Goal: Navigation & Orientation: Find specific page/section

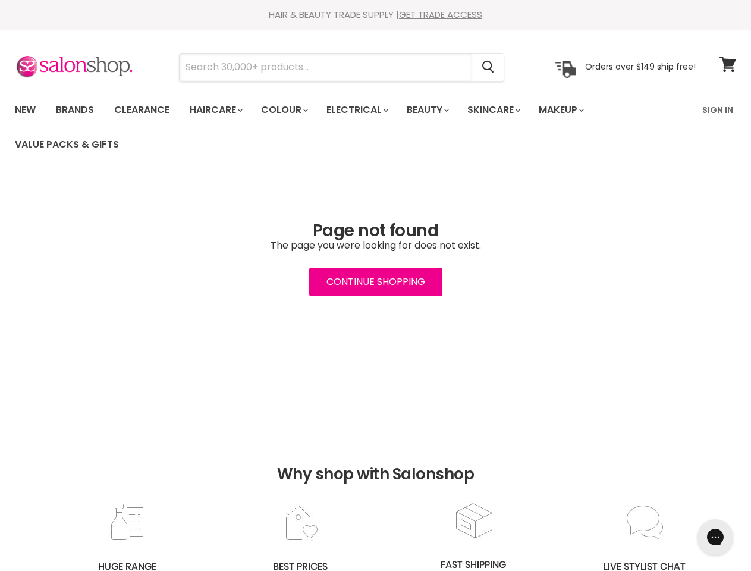
click at [327, 67] on input "Search" at bounding box center [326, 67] width 293 height 27
click at [489, 67] on icon "Search" at bounding box center [488, 67] width 12 height 12
click at [220, 110] on link "Haircare" at bounding box center [215, 110] width 69 height 25
click at [291, 110] on link "Colour" at bounding box center [283, 110] width 63 height 25
click at [365, 110] on link "Electrical" at bounding box center [357, 110] width 78 height 25
